Goal: Task Accomplishment & Management: Manage account settings

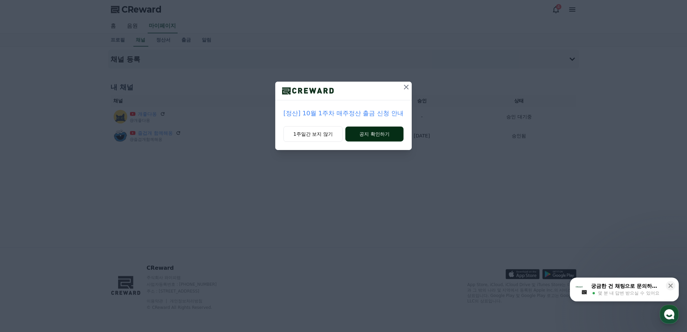
click at [369, 134] on button "공지 확인하기" at bounding box center [374, 133] width 58 height 15
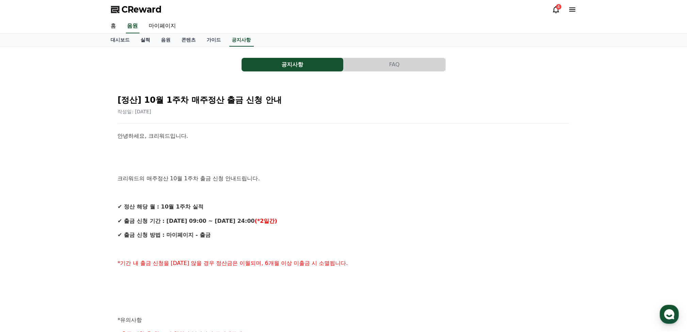
click at [148, 40] on link "실적" at bounding box center [145, 40] width 20 height 13
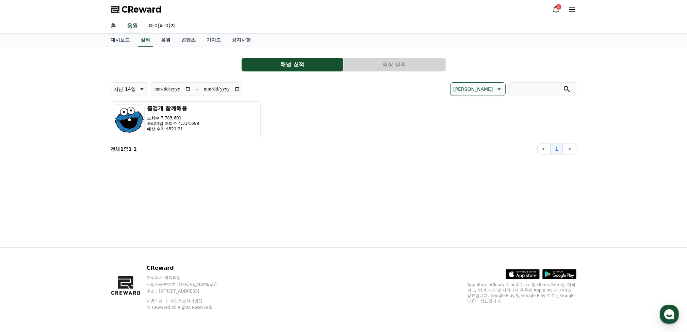
click at [165, 38] on link "음원" at bounding box center [166, 40] width 20 height 13
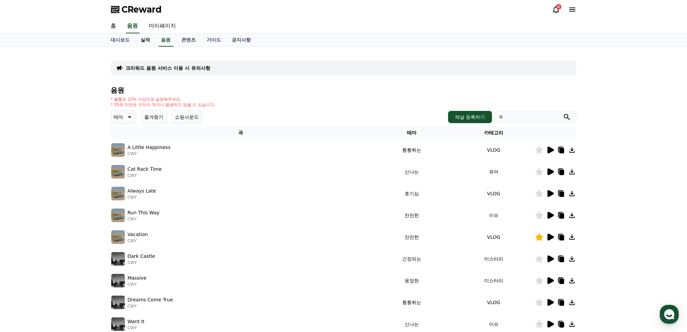
click at [146, 39] on link "실적" at bounding box center [145, 40] width 20 height 13
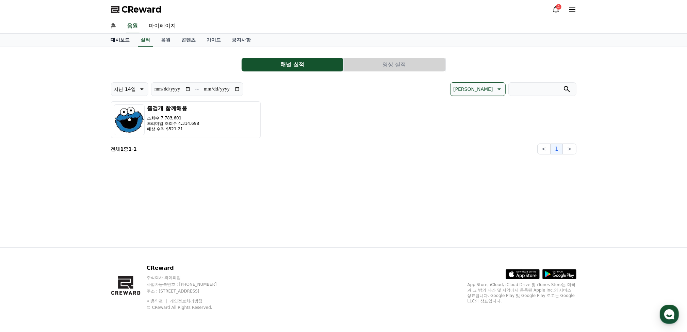
click at [124, 39] on link "대시보드" at bounding box center [120, 40] width 30 height 13
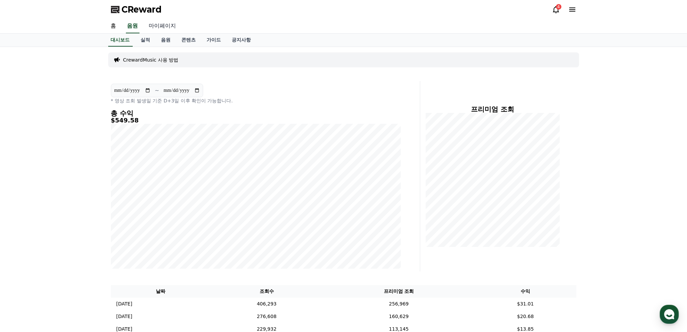
click at [165, 28] on link "마이페이지" at bounding box center [162, 26] width 38 height 14
select select "**********"
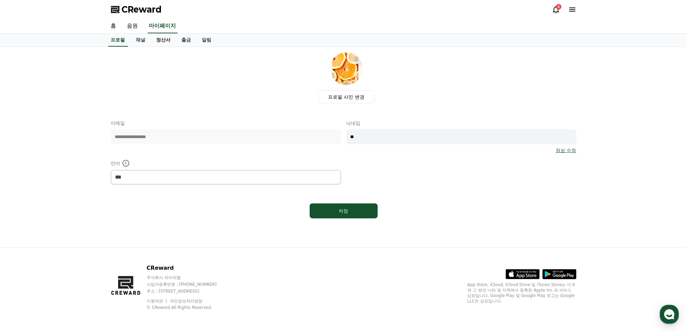
click at [162, 40] on link "정산서" at bounding box center [163, 40] width 25 height 13
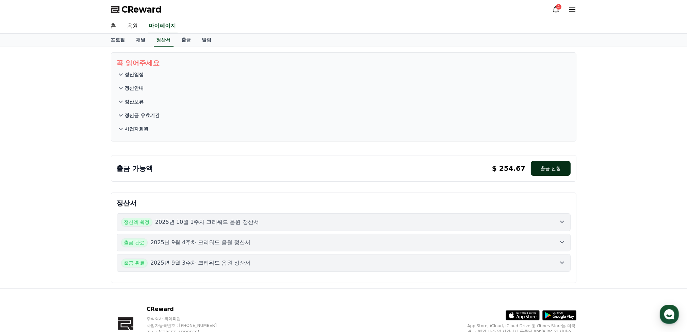
click at [550, 169] on button "출금 신청" at bounding box center [549, 168] width 39 height 15
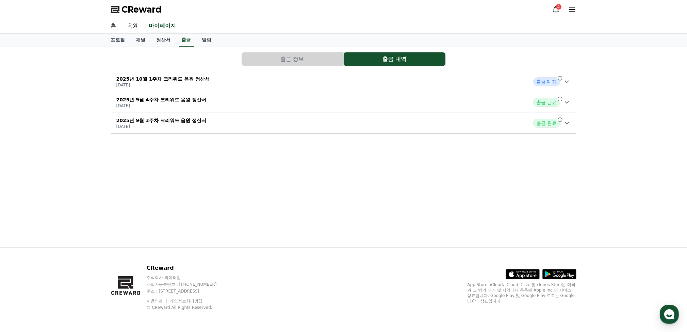
click at [564, 81] on icon at bounding box center [566, 82] width 8 height 8
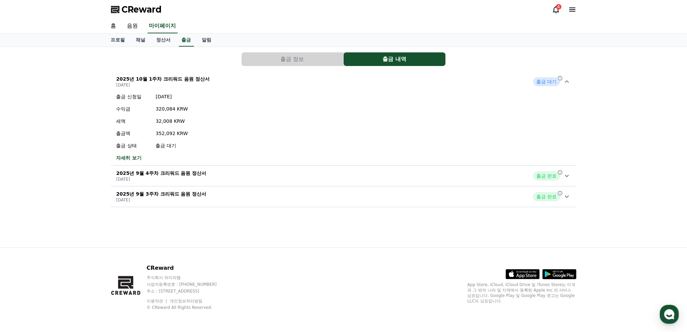
click at [111, 71] on button "2025년 10월 1주차 크리워드 음원 정산서 2025-10-08 출금 대기 출금 신청일 2025-10-08 수익금 320,084 KRW 세액…" at bounding box center [343, 118] width 465 height 94
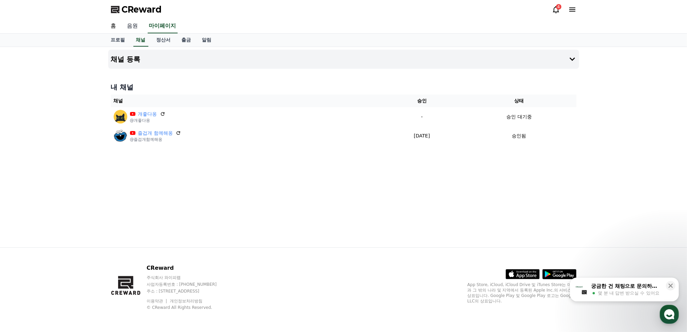
click at [133, 27] on link "음원" at bounding box center [133, 26] width 22 height 14
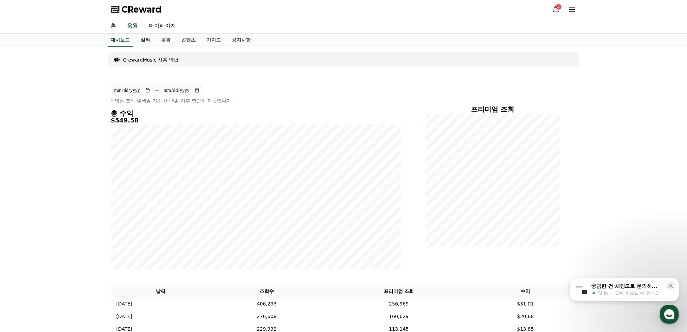
click at [143, 39] on link "실적" at bounding box center [145, 40] width 20 height 13
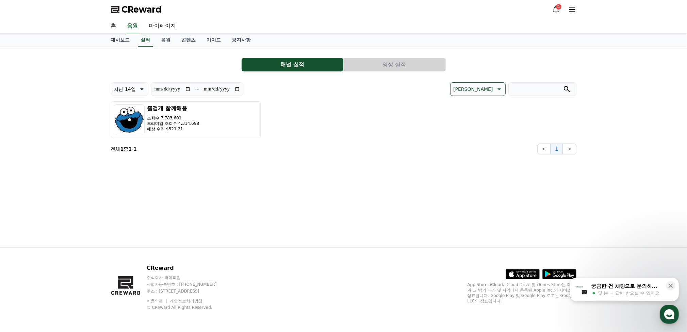
click at [414, 66] on button "영상 실적" at bounding box center [394, 65] width 102 height 14
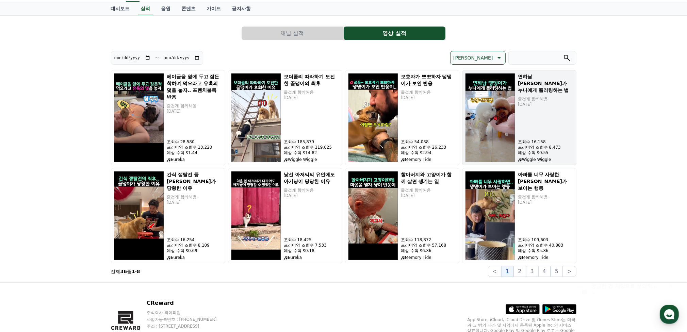
scroll to position [34, 0]
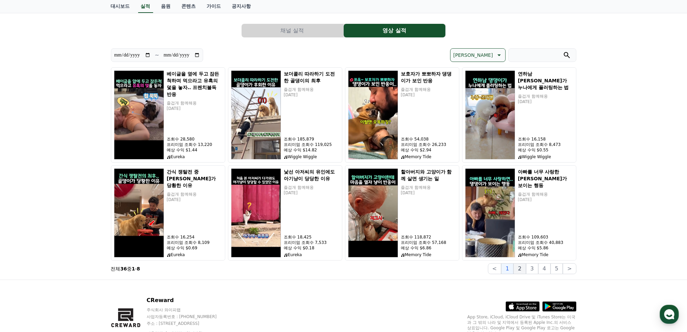
click at [523, 269] on button "2" at bounding box center [519, 268] width 12 height 11
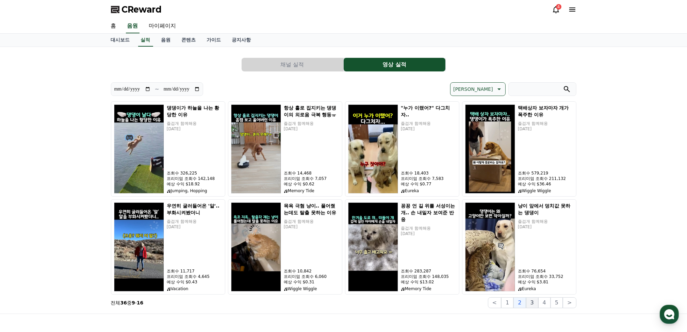
click at [536, 300] on button "3" at bounding box center [532, 302] width 12 height 11
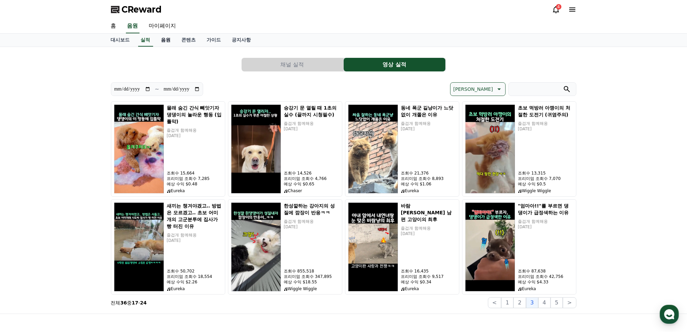
click at [167, 39] on link "음원" at bounding box center [166, 40] width 20 height 13
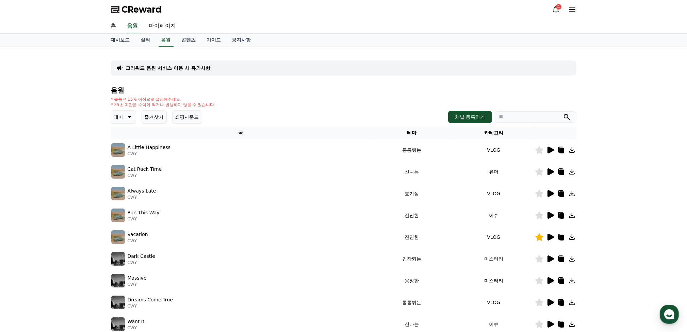
click at [158, 113] on button "즐겨찾기" at bounding box center [153, 117] width 25 height 14
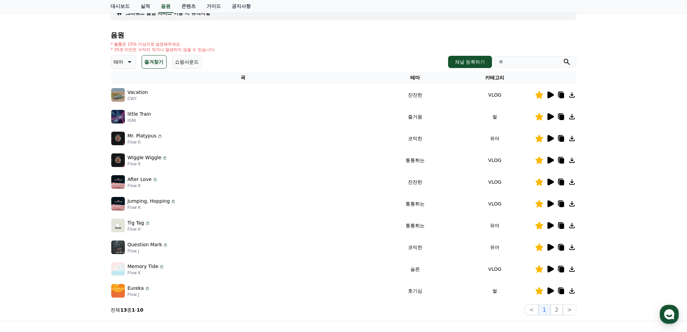
scroll to position [68, 0]
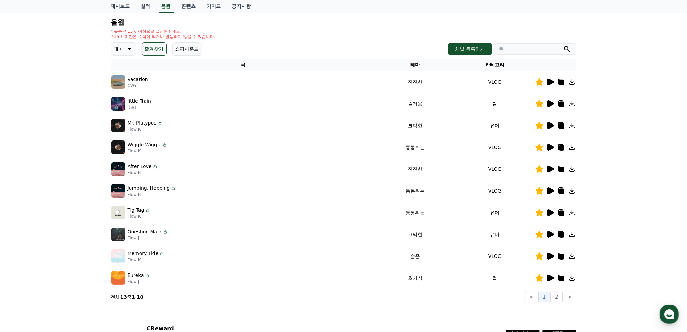
click at [548, 210] on icon at bounding box center [550, 212] width 6 height 7
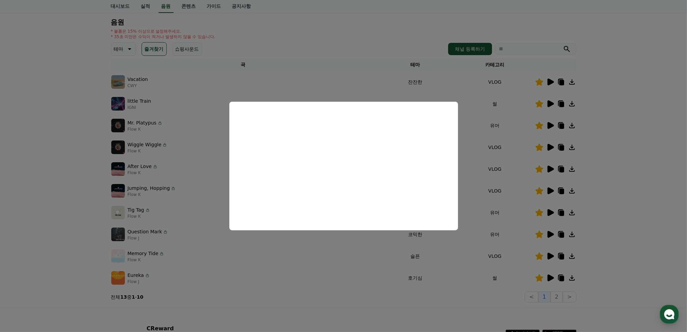
click at [328, 73] on button "close modal" at bounding box center [343, 166] width 687 height 332
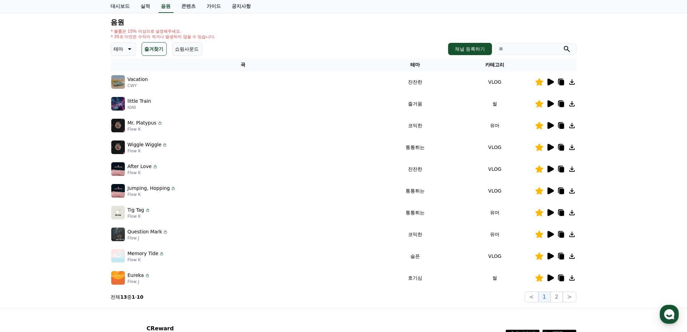
click at [138, 145] on p "Wiggle Wiggle" at bounding box center [145, 144] width 34 height 7
click at [548, 147] on icon at bounding box center [550, 147] width 6 height 7
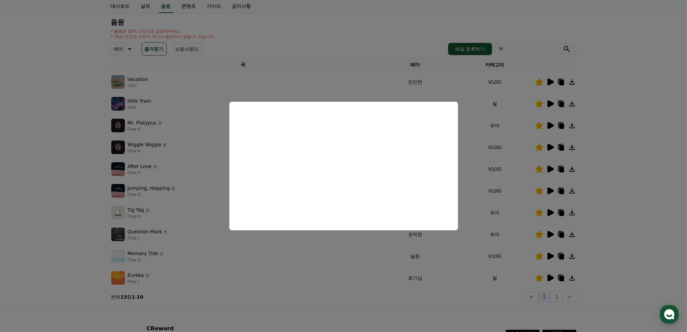
click at [324, 90] on button "close modal" at bounding box center [343, 166] width 687 height 332
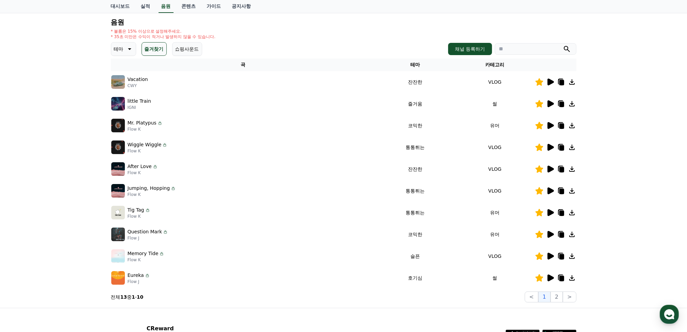
click at [548, 124] on icon at bounding box center [550, 125] width 6 height 7
